Goal: Task Accomplishment & Management: Complete application form

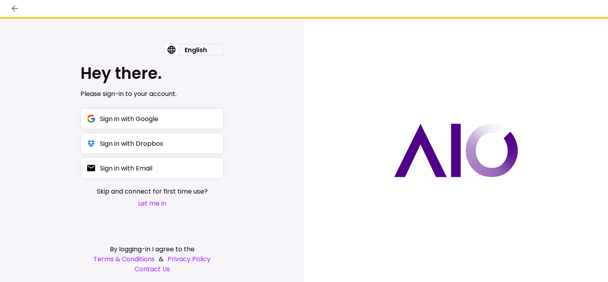
click at [149, 202] on button "Let me in" at bounding box center [152, 203] width 111 height 10
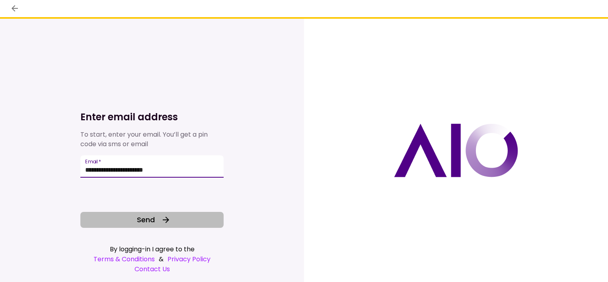
type input "**********"
click at [163, 222] on icon at bounding box center [166, 220] width 10 height 10
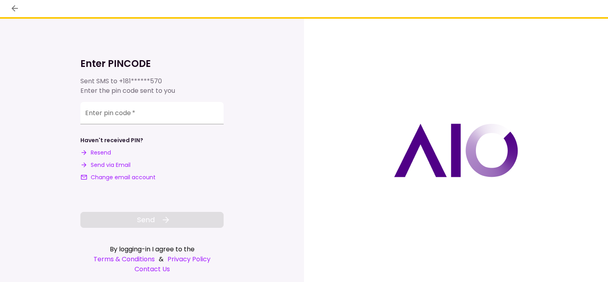
click at [119, 166] on button "Send via Email" at bounding box center [105, 165] width 50 height 8
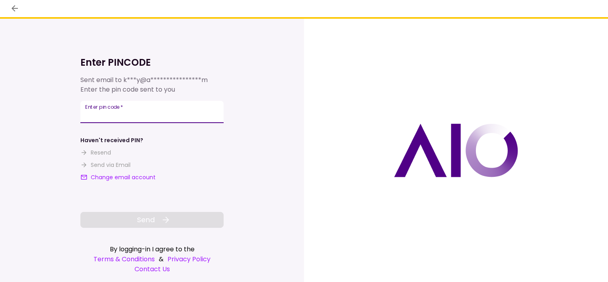
click at [113, 113] on div "**********" at bounding box center [151, 112] width 143 height 22
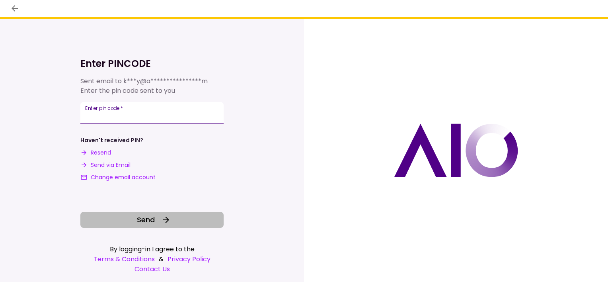
type input "******"
click at [158, 220] on button "Send" at bounding box center [151, 220] width 143 height 16
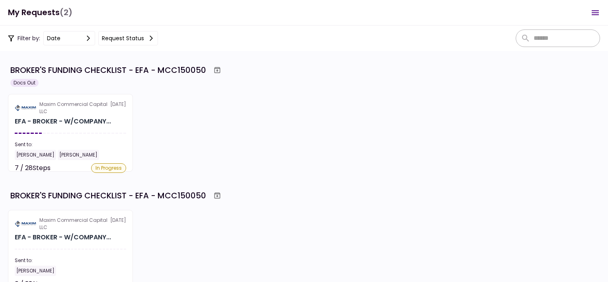
scroll to position [636, 0]
click at [379, 192] on div "BROKER'S FUNDING CHECKLIST - EFA - MCC150050" at bounding box center [304, 195] width 589 height 14
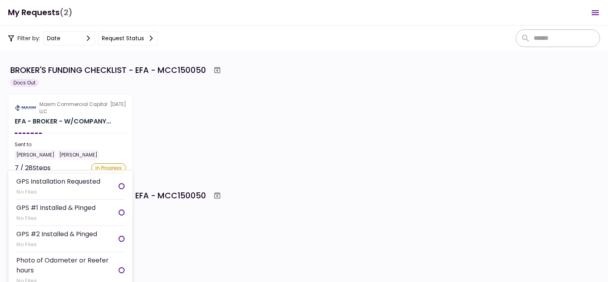
scroll to position [636, 0]
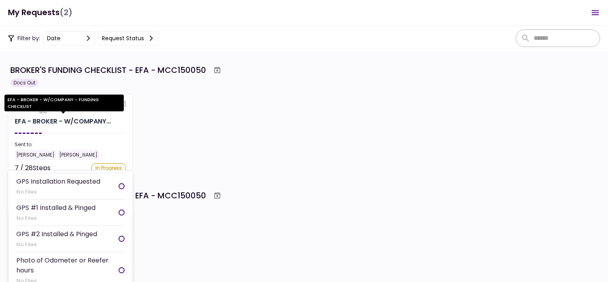
click at [86, 118] on div "EFA - BROKER - W/COMPANY..." at bounding box center [63, 122] width 96 height 10
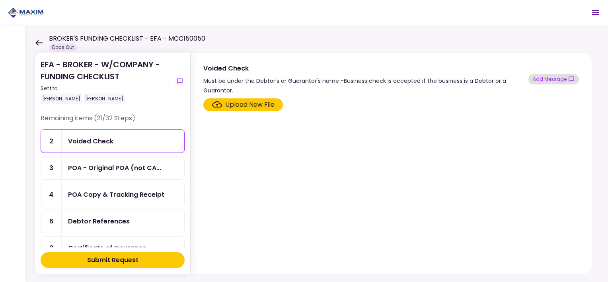
click at [548, 80] on button "Add Message" at bounding box center [553, 79] width 51 height 10
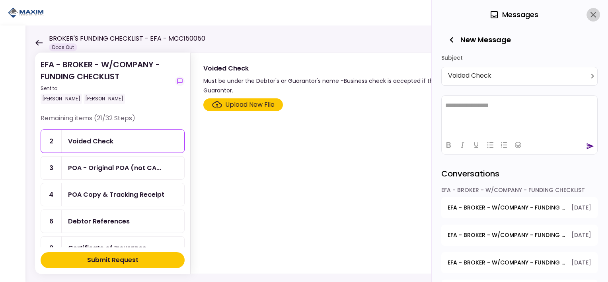
click at [593, 13] on icon "close" at bounding box center [593, 15] width 10 height 10
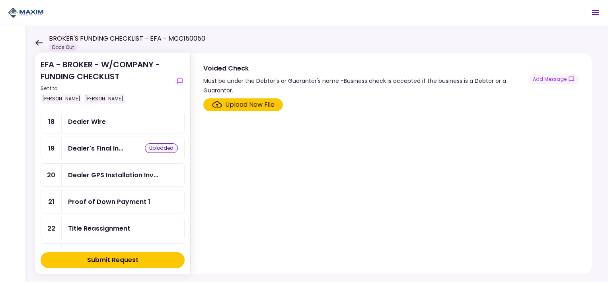
scroll to position [239, 0]
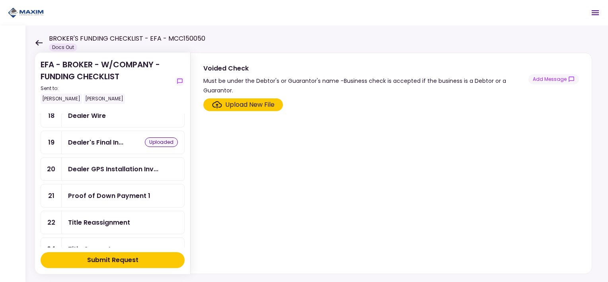
click at [124, 140] on div "Dealer's Final In... uploaded" at bounding box center [123, 142] width 110 height 10
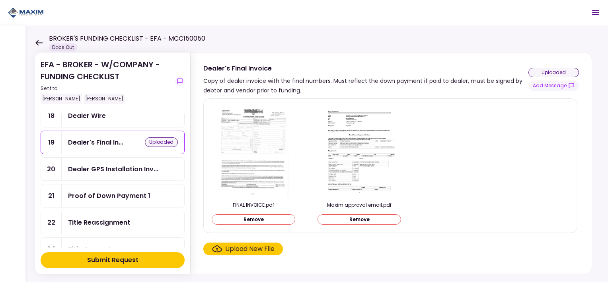
click at [237, 156] on img at bounding box center [253, 150] width 71 height 91
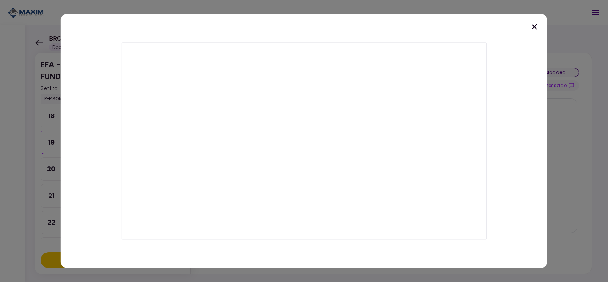
click at [531, 30] on icon at bounding box center [534, 27] width 10 height 10
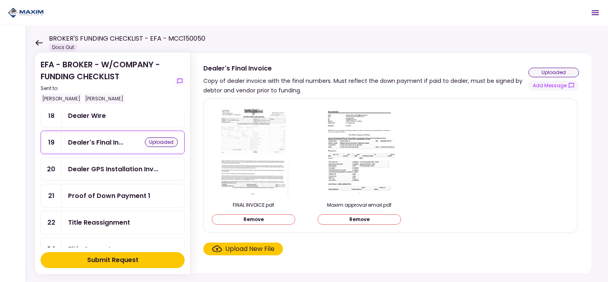
click at [367, 154] on img at bounding box center [359, 150] width 71 height 91
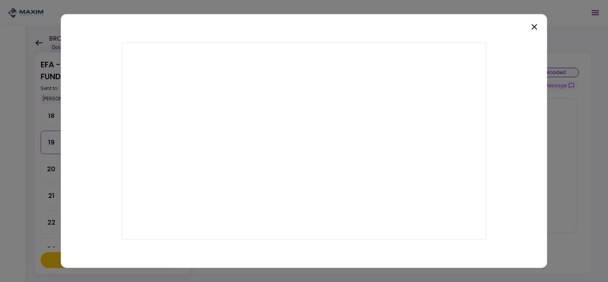
click at [533, 28] on icon at bounding box center [534, 27] width 6 height 6
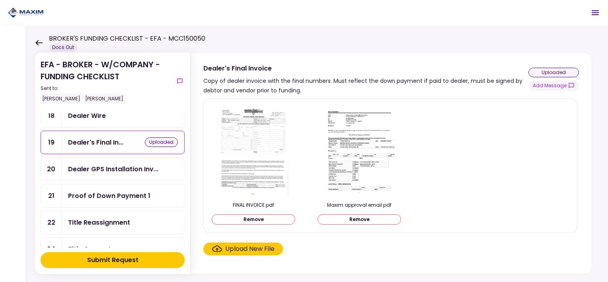
click at [154, 138] on div "uploaded" at bounding box center [161, 142] width 33 height 10
click at [153, 137] on div "uploaded" at bounding box center [161, 142] width 33 height 10
click at [550, 72] on div "uploaded" at bounding box center [553, 73] width 51 height 10
click at [255, 219] on button "Remove" at bounding box center [254, 219] width 84 height 10
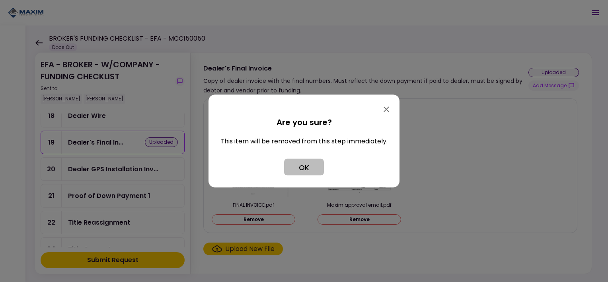
click at [311, 169] on button "OK" at bounding box center [304, 167] width 40 height 17
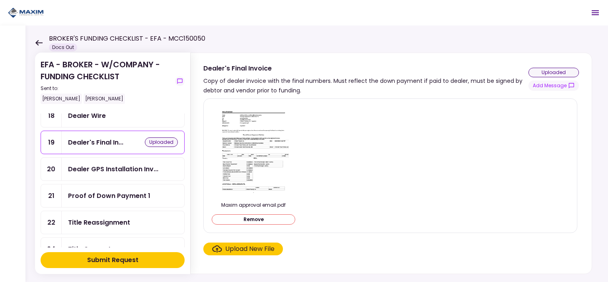
click at [266, 220] on button "Remove" at bounding box center [254, 219] width 84 height 10
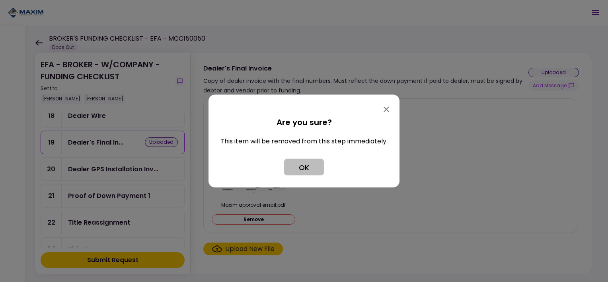
click at [297, 172] on button "OK" at bounding box center [304, 167] width 40 height 17
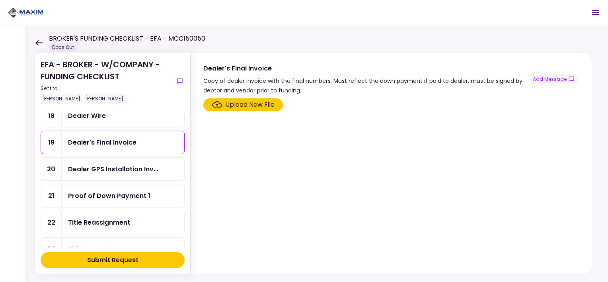
click at [246, 105] on div "Upload New File" at bounding box center [249, 105] width 49 height 10
click at [0, 0] on input "Upload New File" at bounding box center [0, 0] width 0 height 0
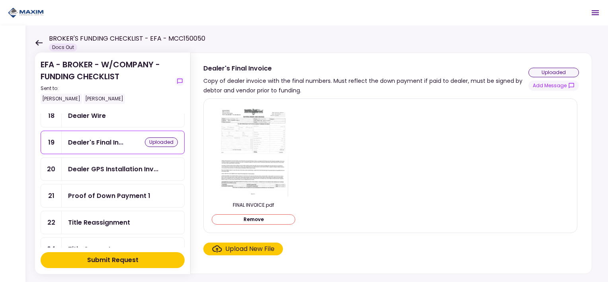
click at [270, 135] on img at bounding box center [253, 150] width 71 height 91
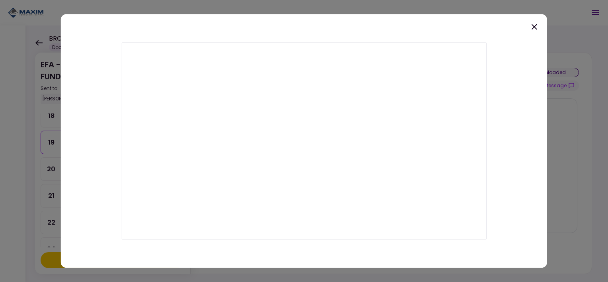
click at [536, 29] on icon at bounding box center [534, 27] width 6 height 6
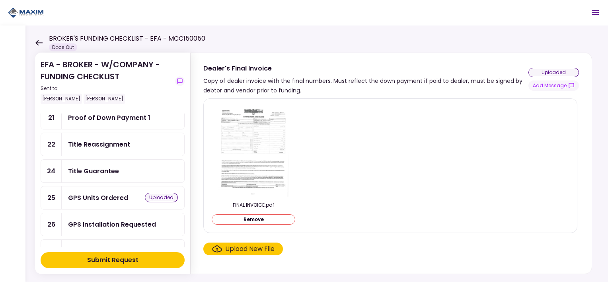
scroll to position [303, 0]
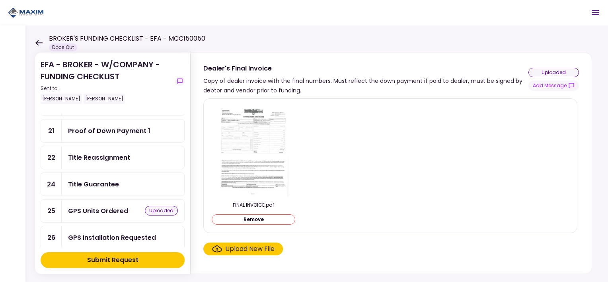
click at [126, 259] on div "Submit Request" at bounding box center [112, 260] width 51 height 10
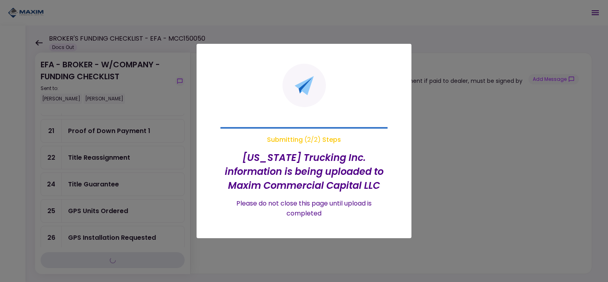
scroll to position [277, 0]
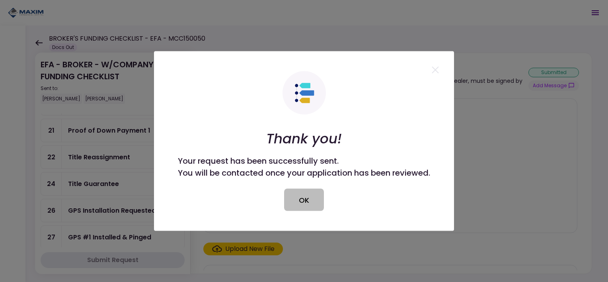
click at [309, 200] on button "OK" at bounding box center [304, 200] width 40 height 22
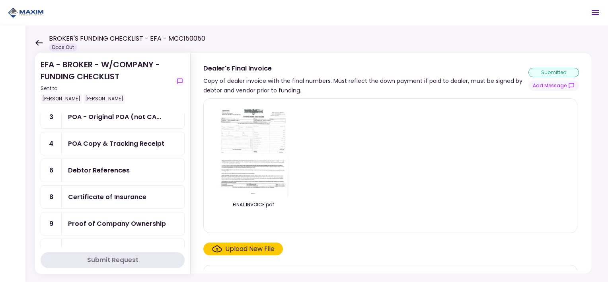
scroll to position [0, 0]
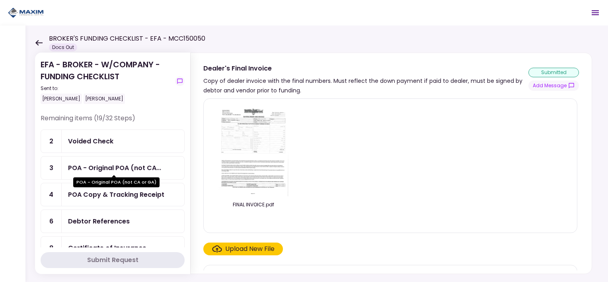
click at [119, 167] on div "POA - Original POA (not CA..." at bounding box center [114, 168] width 93 height 10
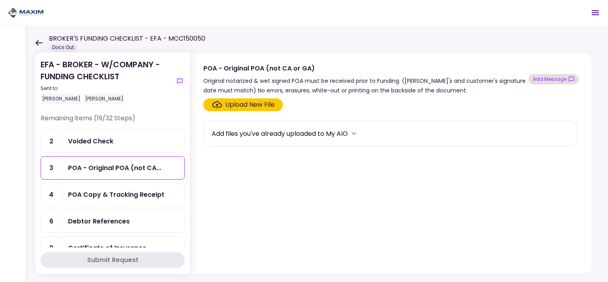
click at [562, 79] on button "Add Message" at bounding box center [553, 79] width 51 height 10
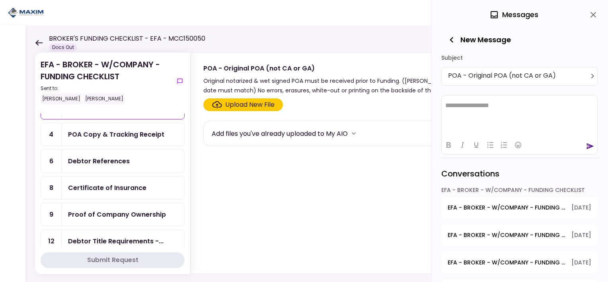
scroll to position [80, 0]
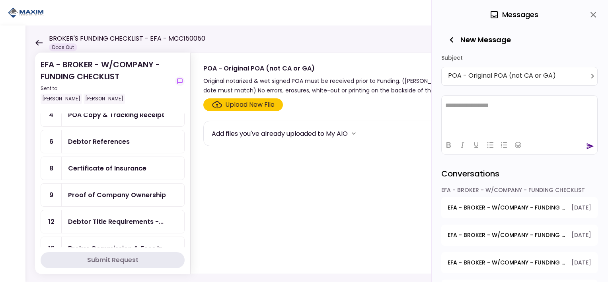
click at [141, 171] on div "Certificate of Insurance" at bounding box center [123, 168] width 122 height 23
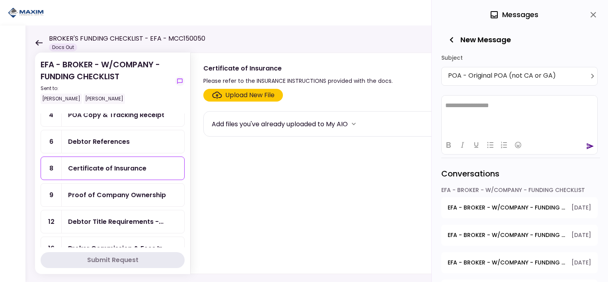
click at [106, 164] on div "Certificate of Insurance" at bounding box center [107, 168] width 78 height 10
click at [593, 76] on body "**********" at bounding box center [304, 141] width 608 height 282
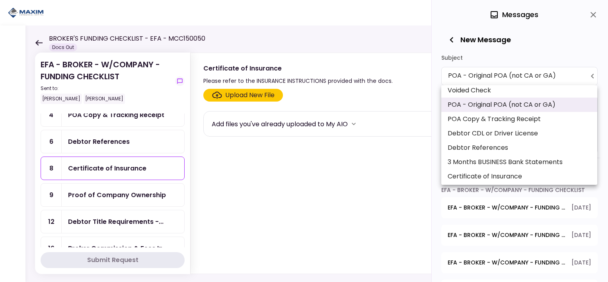
scroll to position [80, 0]
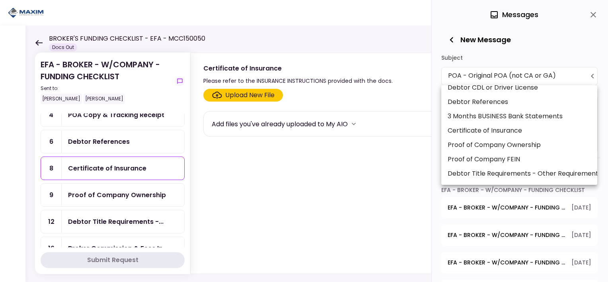
click at [507, 127] on li "Certificate of Insurance" at bounding box center [519, 130] width 156 height 14
type input "**********"
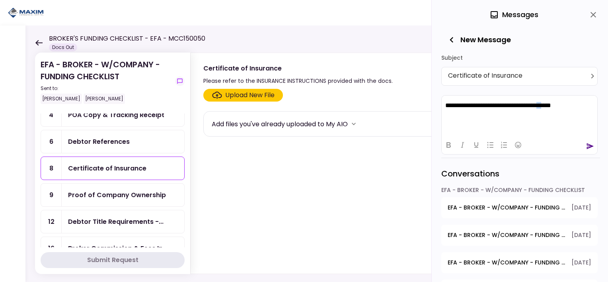
click at [563, 105] on p "**********" at bounding box center [519, 104] width 149 height 7
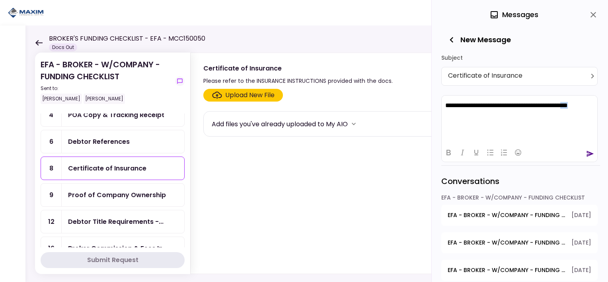
drag, startPoint x: 464, startPoint y: 111, endPoint x: 431, endPoint y: 114, distance: 33.1
click at [441, 114] on html "**********" at bounding box center [519, 108] width 156 height 27
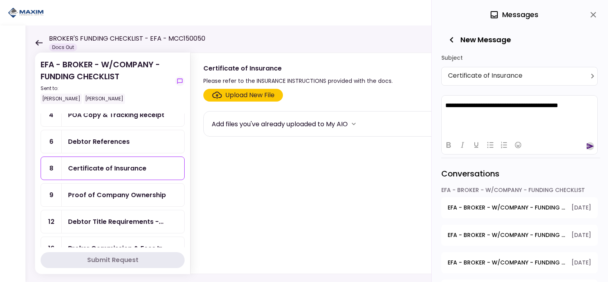
click at [587, 144] on icon "send" at bounding box center [590, 146] width 7 height 6
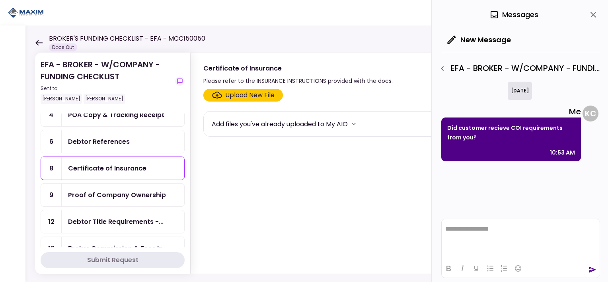
click at [134, 186] on div "Proof of Company Ownership" at bounding box center [123, 194] width 122 height 23
click at [150, 194] on div "Proof of Company Ownership" at bounding box center [117, 195] width 98 height 10
click at [443, 70] on icon "button" at bounding box center [442, 69] width 10 height 10
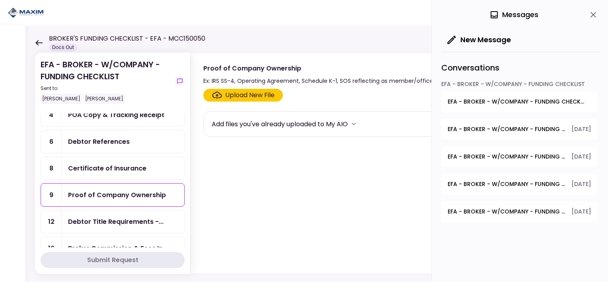
click at [595, 14] on icon "close" at bounding box center [593, 15] width 10 height 10
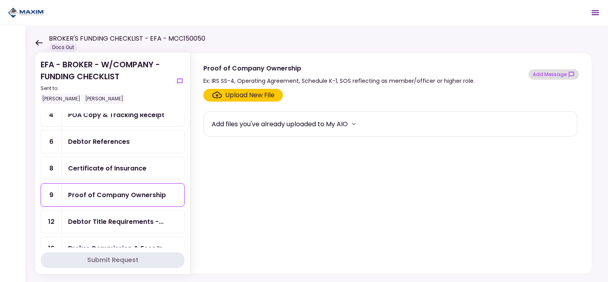
click at [540, 70] on button "Add Message" at bounding box center [553, 74] width 51 height 10
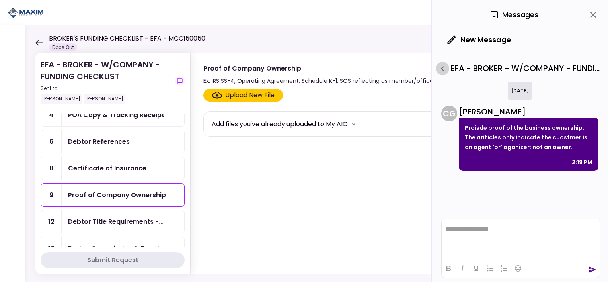
click at [441, 68] on icon "button" at bounding box center [442, 68] width 3 height 5
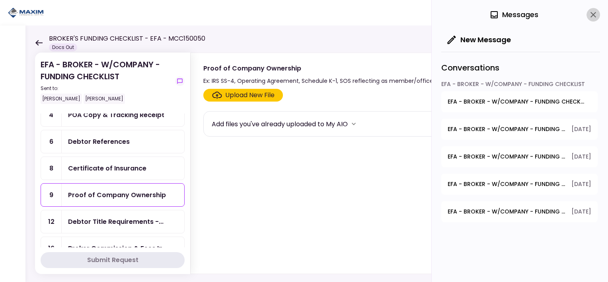
click at [590, 14] on icon "close" at bounding box center [593, 15] width 10 height 10
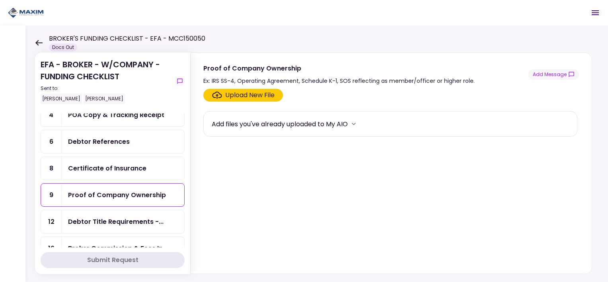
click at [116, 190] on div "Proof of Company Ownership" at bounding box center [117, 195] width 98 height 10
click at [356, 123] on icon "more" at bounding box center [354, 123] width 4 height 2
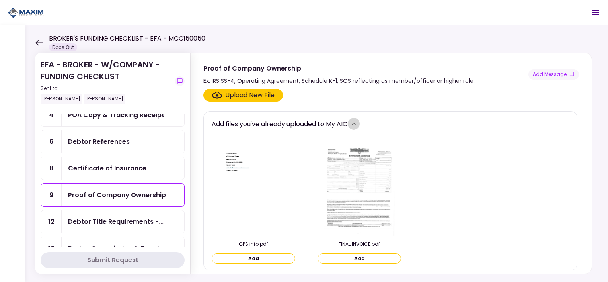
click at [357, 123] on icon "more" at bounding box center [354, 124] width 8 height 8
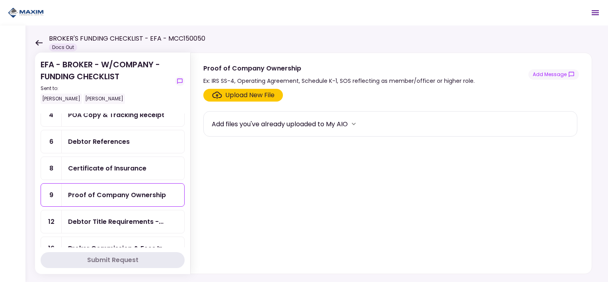
click at [218, 94] on icon "Click here to upload the required document" at bounding box center [217, 94] width 10 height 7
click at [0, 0] on input "Upload New File" at bounding box center [0, 0] width 0 height 0
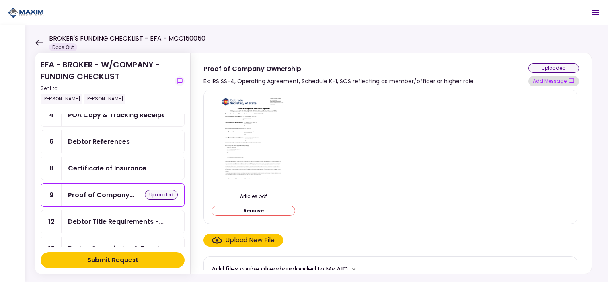
click at [562, 79] on button "Add Message" at bounding box center [553, 81] width 51 height 10
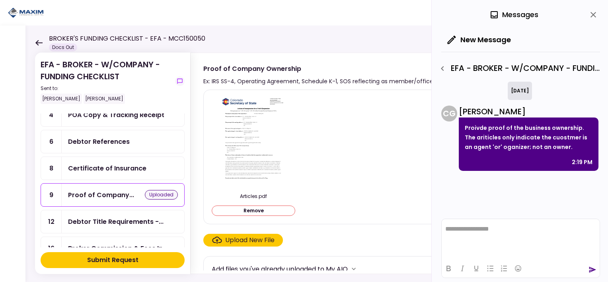
click at [260, 212] on button "Remove" at bounding box center [254, 210] width 84 height 10
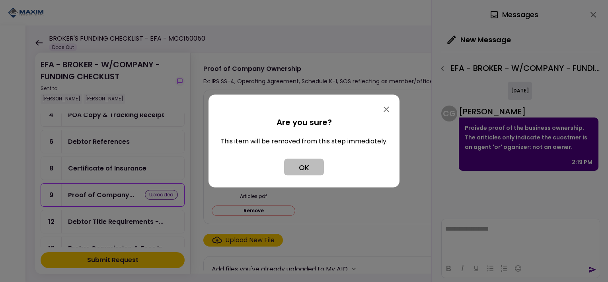
click at [313, 171] on button "OK" at bounding box center [304, 167] width 40 height 17
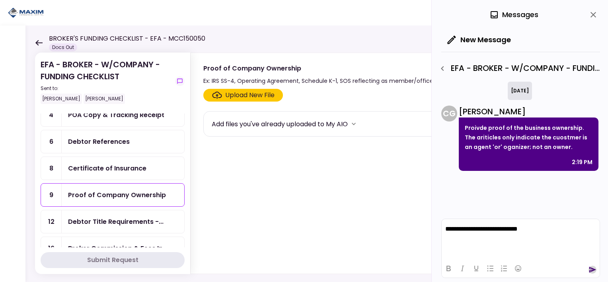
click at [591, 271] on icon "send" at bounding box center [592, 269] width 7 height 6
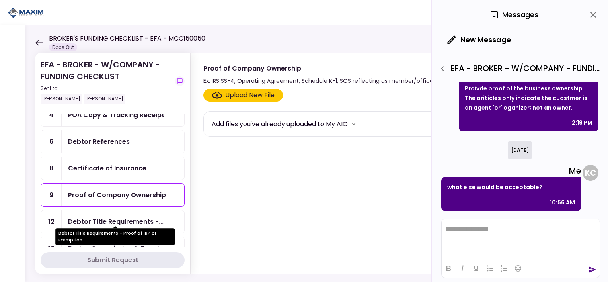
click at [121, 218] on div "Debtor Title Requirements -..." at bounding box center [115, 221] width 95 height 10
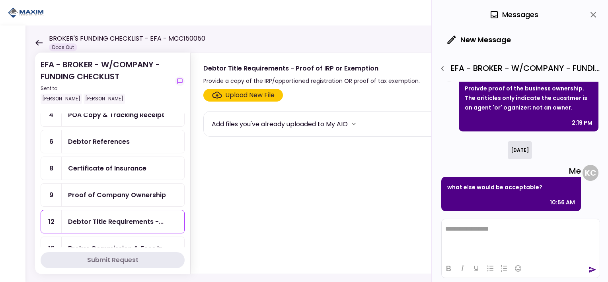
scroll to position [159, 0]
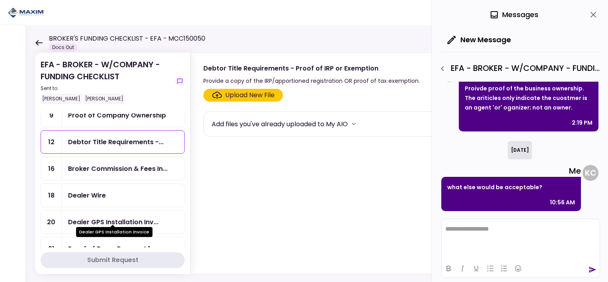
click at [122, 217] on div "Dealer GPS Installation Inv..." at bounding box center [113, 222] width 90 height 10
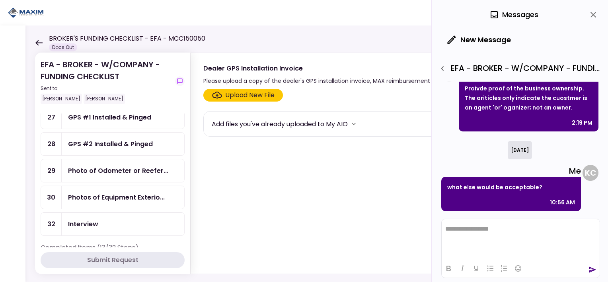
scroll to position [398, 0]
click at [122, 167] on div "Photo of Odometer or Reefer..." at bounding box center [123, 169] width 122 height 23
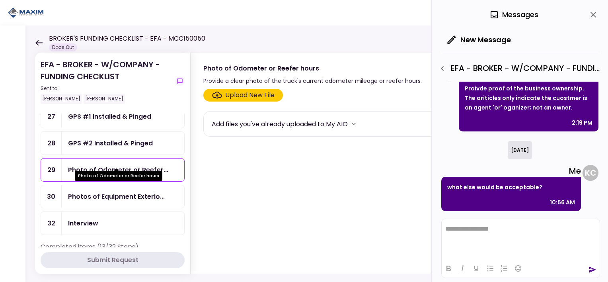
click at [124, 165] on div "Photo of Odometer or Reefer..." at bounding box center [118, 170] width 100 height 10
click at [102, 191] on div "Photos of Equipment Exterio..." at bounding box center [116, 196] width 97 height 10
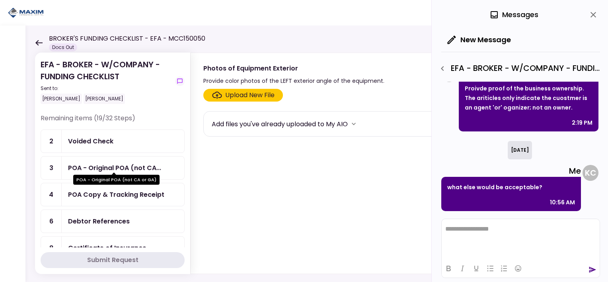
scroll to position [40, 0]
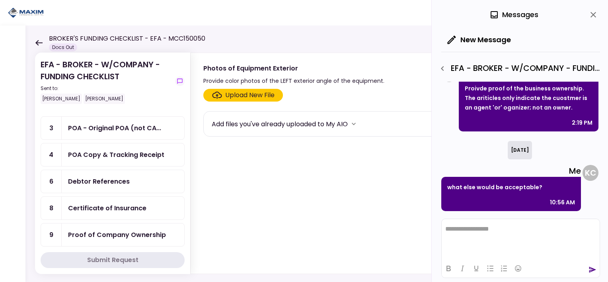
click at [93, 150] on div "POA Copy & Tracking Receipt" at bounding box center [116, 155] width 96 height 10
click at [113, 203] on div "Certificate of Insurance" at bounding box center [107, 208] width 78 height 10
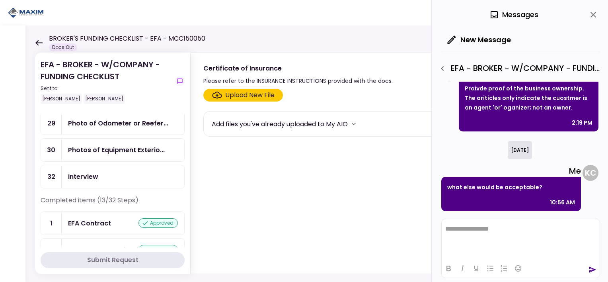
scroll to position [398, 0]
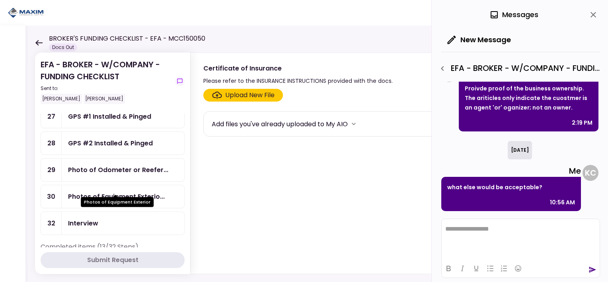
click at [119, 191] on div "Photos of Equipment Exterio..." at bounding box center [116, 196] width 97 height 10
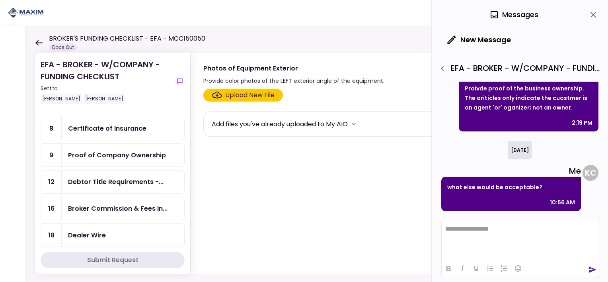
scroll to position [278, 0]
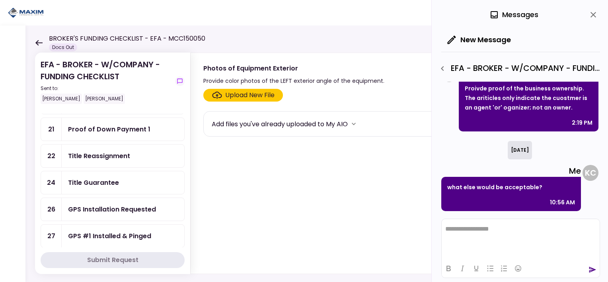
click at [132, 125] on div "Proof of Down Payment 1" at bounding box center [109, 129] width 82 height 10
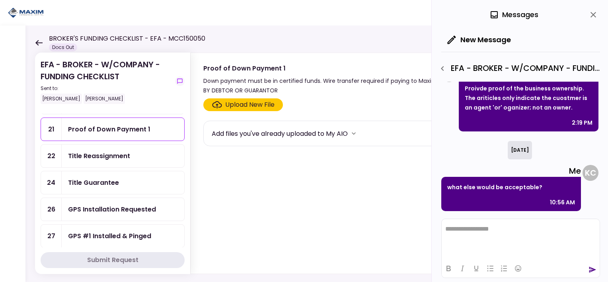
click at [132, 124] on div "Proof of Down Payment 1" at bounding box center [109, 129] width 82 height 10
click at [356, 132] on icon "more" at bounding box center [354, 133] width 4 height 2
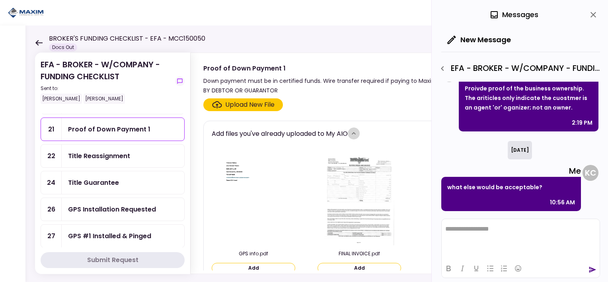
click at [356, 132] on icon "more" at bounding box center [354, 133] width 4 height 2
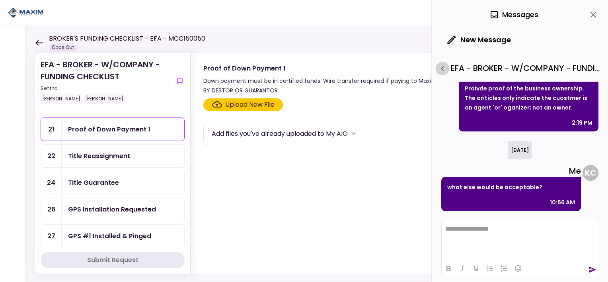
click at [442, 69] on icon "button" at bounding box center [442, 68] width 3 height 5
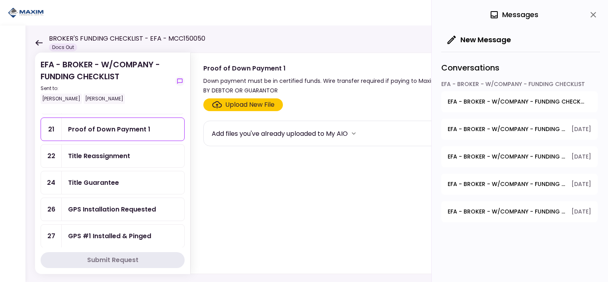
click at [442, 69] on div "Conversations" at bounding box center [520, 66] width 159 height 28
click at [595, 16] on icon "close" at bounding box center [593, 15] width 10 height 10
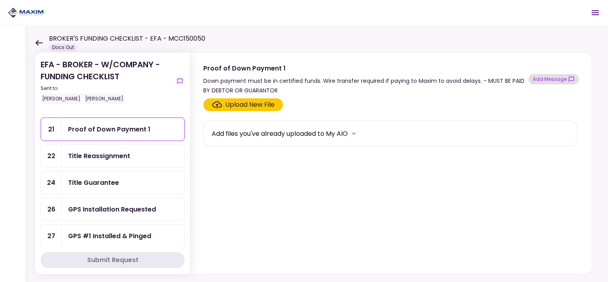
click at [562, 80] on button "Add Message" at bounding box center [553, 79] width 51 height 10
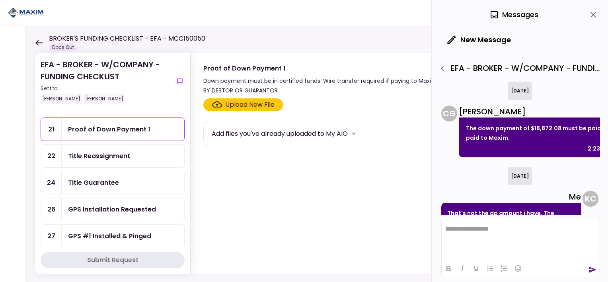
scroll to position [37, 0]
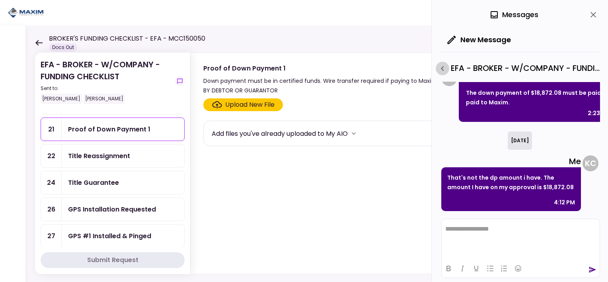
click at [440, 69] on icon "button" at bounding box center [442, 69] width 10 height 10
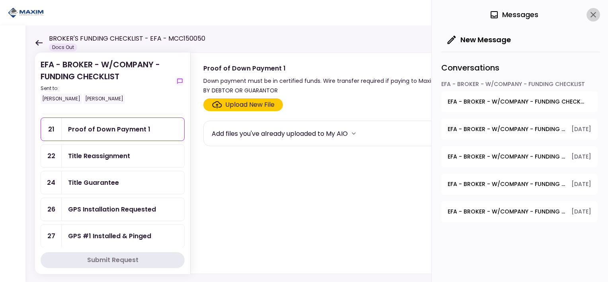
click at [593, 13] on icon "close" at bounding box center [593, 15] width 10 height 10
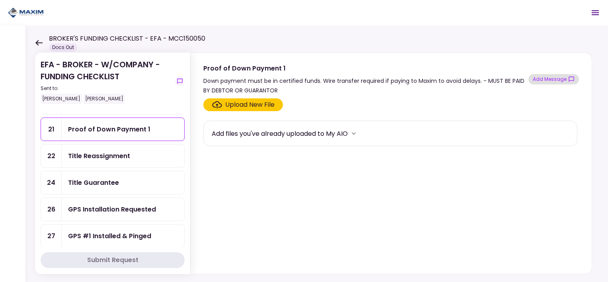
click at [566, 79] on button "Add Message" at bounding box center [553, 79] width 51 height 10
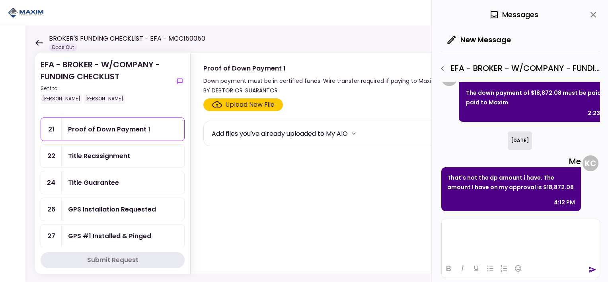
click at [490, 238] on html at bounding box center [520, 228] width 158 height 19
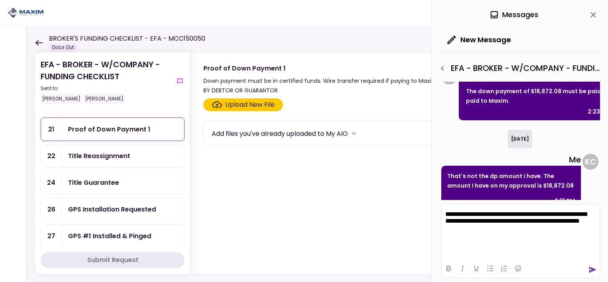
click at [590, 269] on icon "send" at bounding box center [592, 269] width 8 height 8
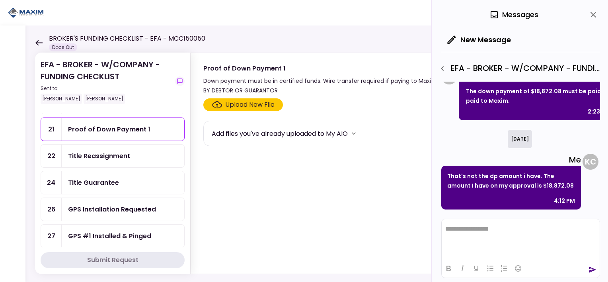
scroll to position [136, 0]
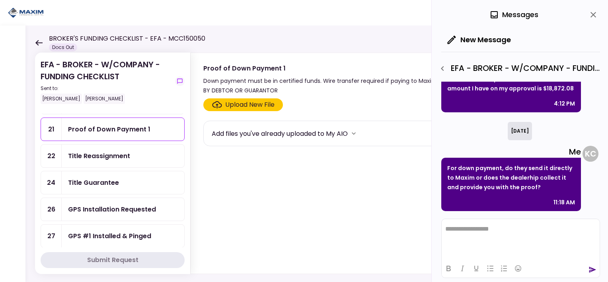
click at [595, 14] on icon "close" at bounding box center [593, 15] width 10 height 10
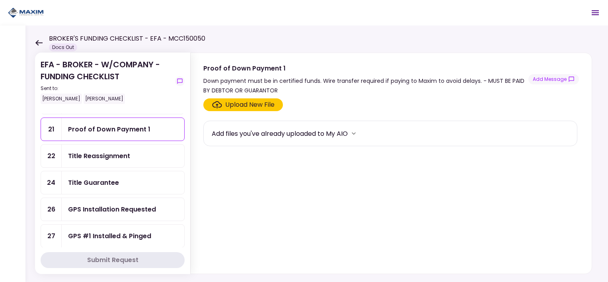
click at [37, 39] on div "BROKER'S FUNDING CHECKLIST - EFA - MCC150050 Docs Out" at bounding box center [120, 42] width 170 height 17
click at [35, 43] on icon at bounding box center [39, 43] width 8 height 6
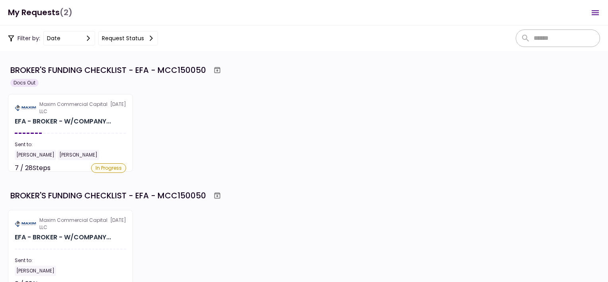
click at [598, 13] on icon "Open menu" at bounding box center [595, 13] width 10 height 10
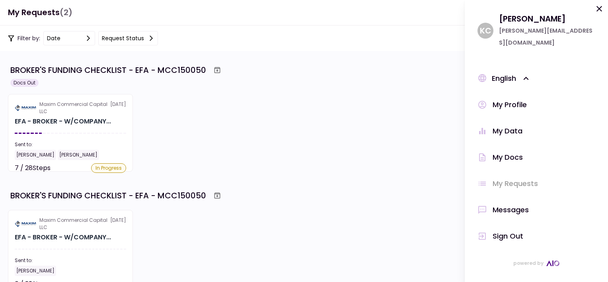
click at [598, 13] on icon at bounding box center [599, 9] width 10 height 10
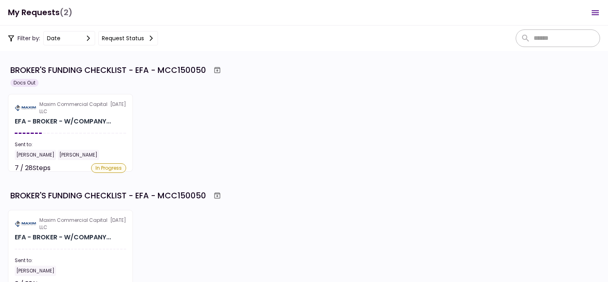
click at [41, 14] on h1 "My Requests (2)" at bounding box center [40, 12] width 64 height 16
